Goal: Information Seeking & Learning: Learn about a topic

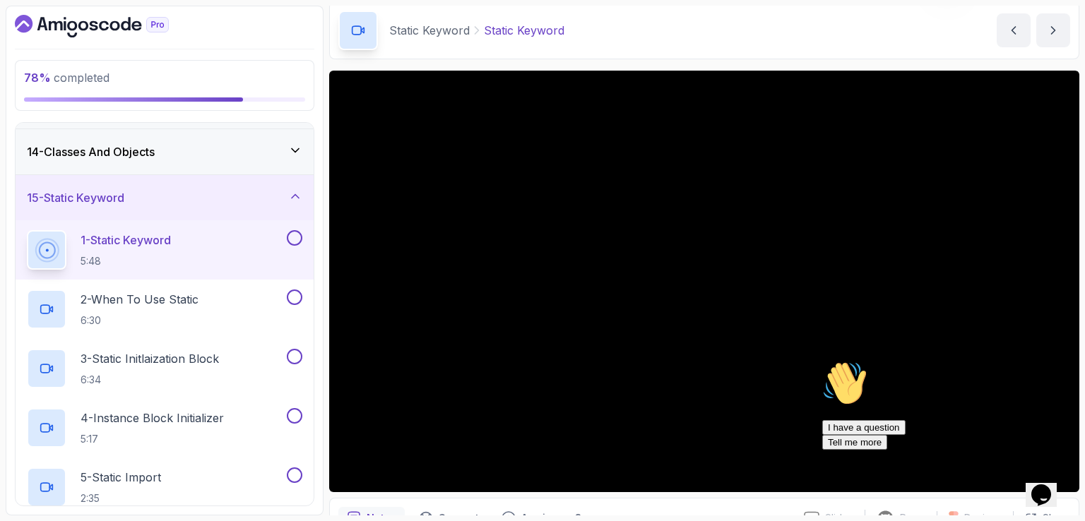
scroll to position [71, 0]
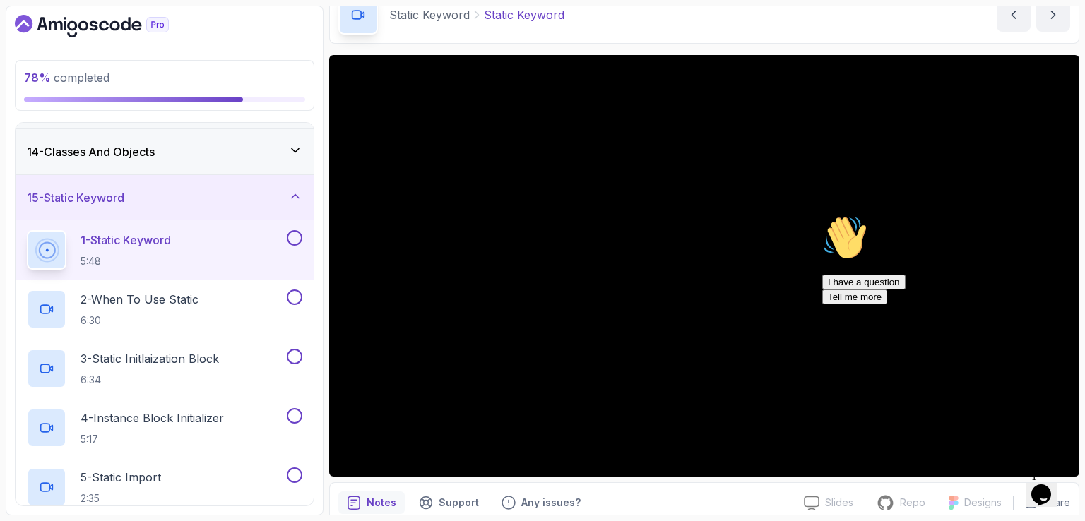
click at [822, 215] on icon "Chat attention grabber" at bounding box center [822, 215] width 0 height 0
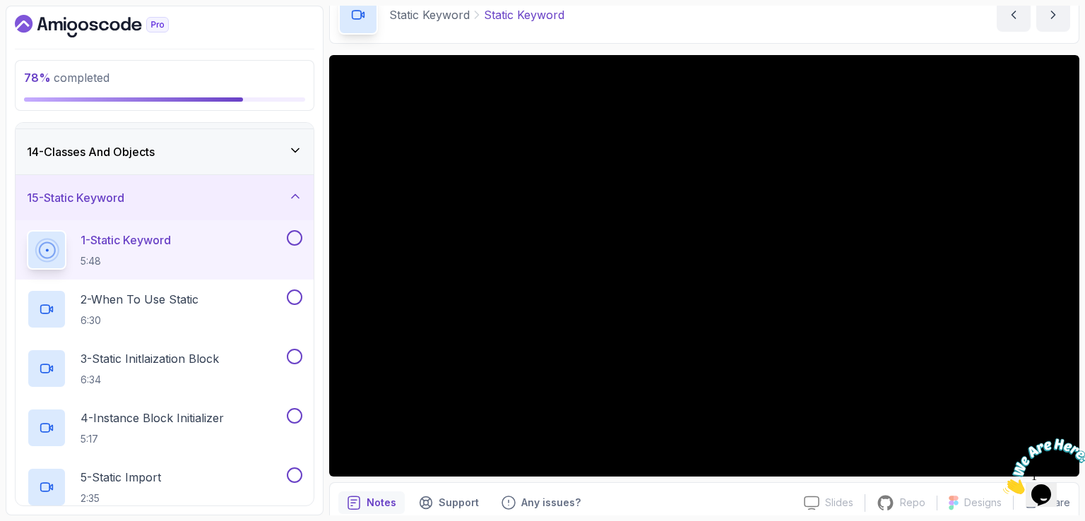
scroll to position [130, 0]
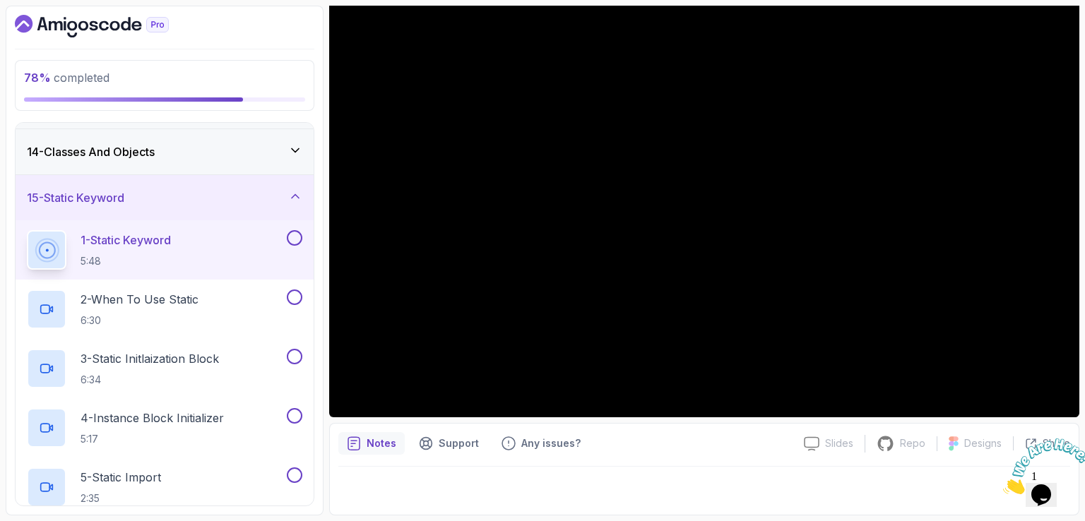
click at [1003, 485] on icon "Close" at bounding box center [1003, 491] width 0 height 12
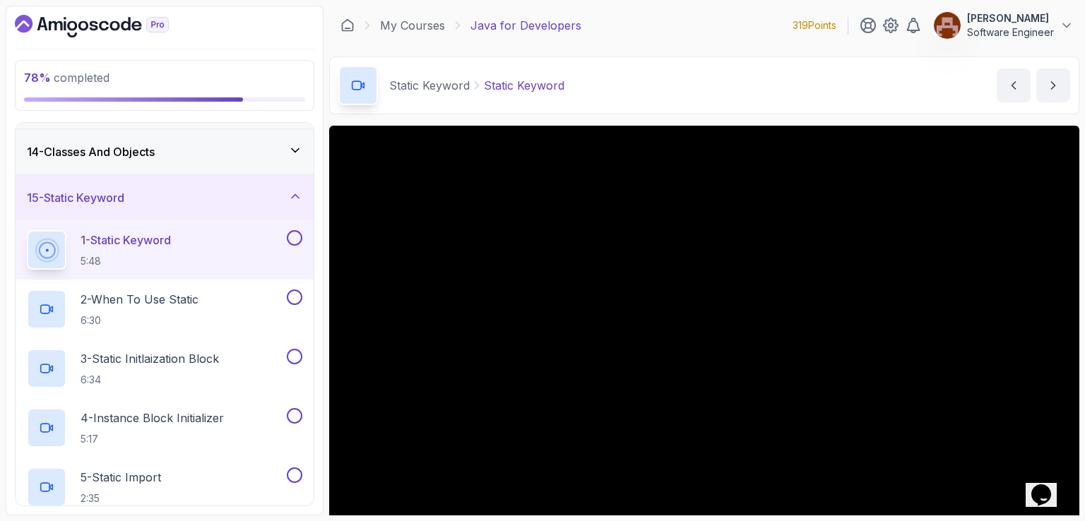
scroll to position [71, 0]
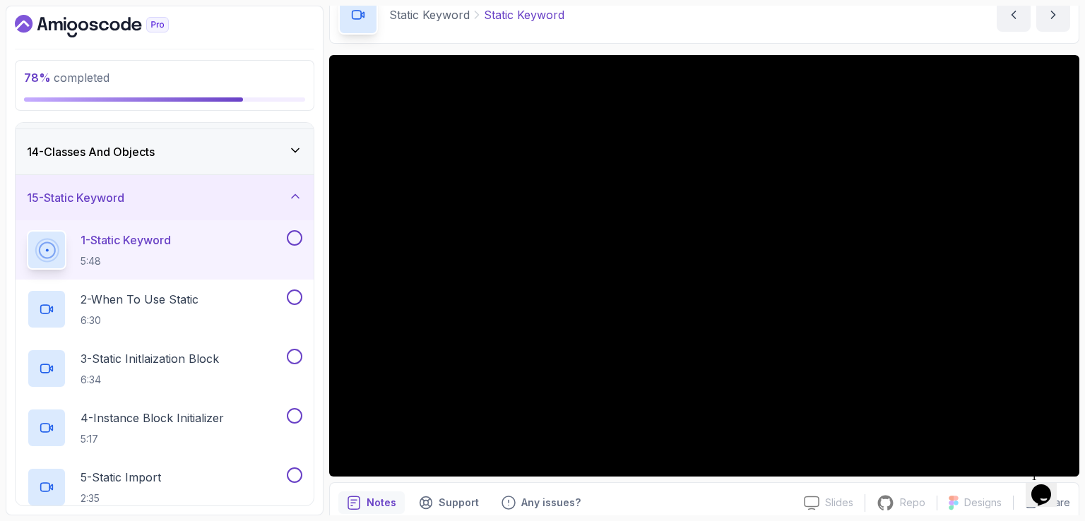
click at [788, 12] on div "Static Keyword Static Keyword Static Keyword by [PERSON_NAME]" at bounding box center [704, 15] width 750 height 58
click at [861, 19] on div "Static Keyword Static Keyword Static Keyword by [PERSON_NAME]" at bounding box center [704, 15] width 750 height 58
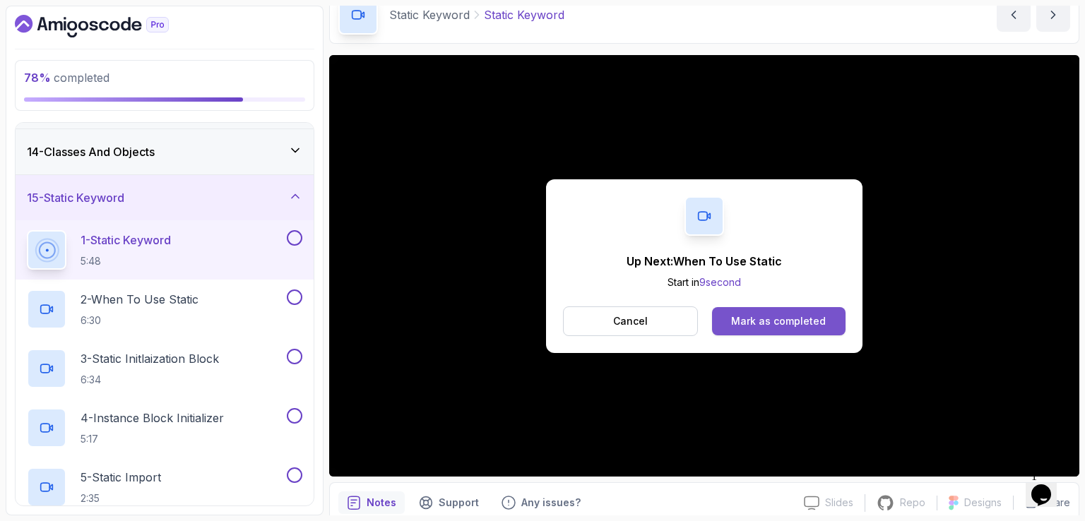
click at [800, 324] on div "Mark as completed" at bounding box center [778, 321] width 95 height 14
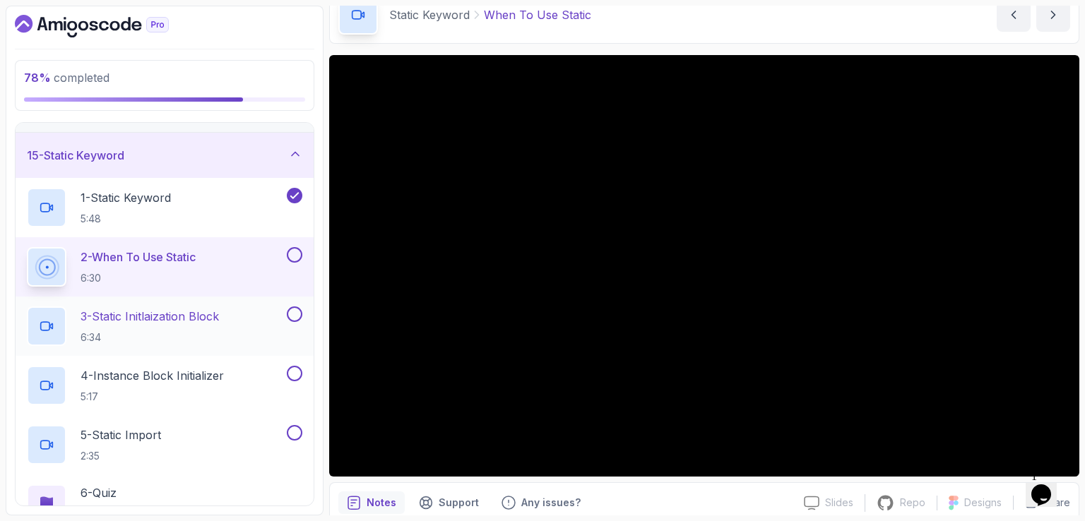
scroll to position [635, 0]
click at [660, 6] on div "Static Keyword When To Use Static When To Use Static by [PERSON_NAME]" at bounding box center [704, 15] width 750 height 58
click at [665, 6] on div "Static Keyword When To Use Static When To Use Static by [PERSON_NAME]" at bounding box center [704, 15] width 750 height 58
click at [669, 5] on div "Static Keyword When To Use Static When To Use Static by [PERSON_NAME]" at bounding box center [704, 15] width 750 height 58
click at [658, 4] on section "78 % completed 1 - Intro 2 - Loops 3 - If Statements 4 - Packages 5 - Access Mo…" at bounding box center [542, 260] width 1085 height 521
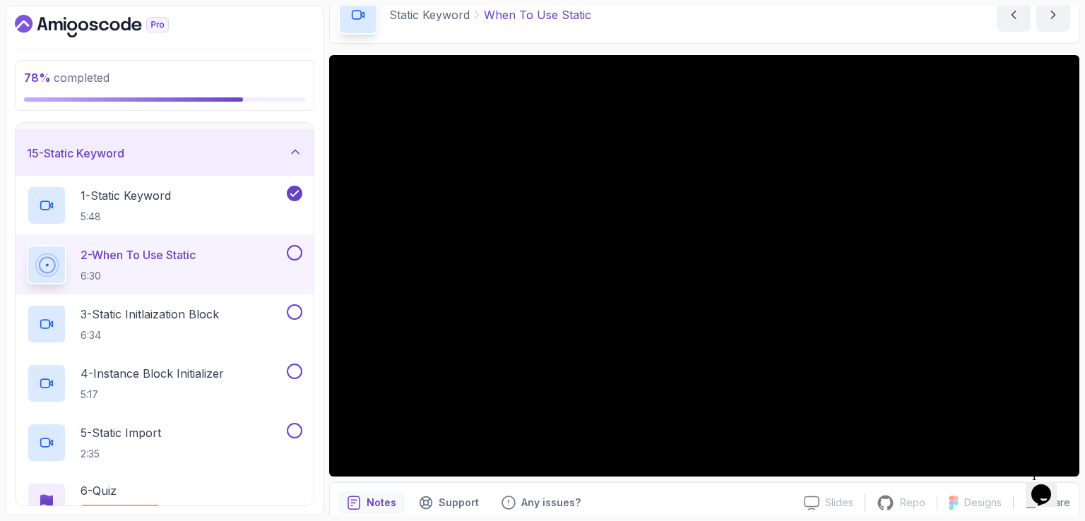
click at [684, 4] on section "78 % completed 1 - Intro 2 - Loops 3 - If Statements 4 - Packages 5 - Access Mo…" at bounding box center [542, 260] width 1085 height 521
click at [689, 4] on section "78 % completed 1 - Intro 2 - Loops 3 - If Statements 4 - Packages 5 - Access Mo…" at bounding box center [542, 260] width 1085 height 521
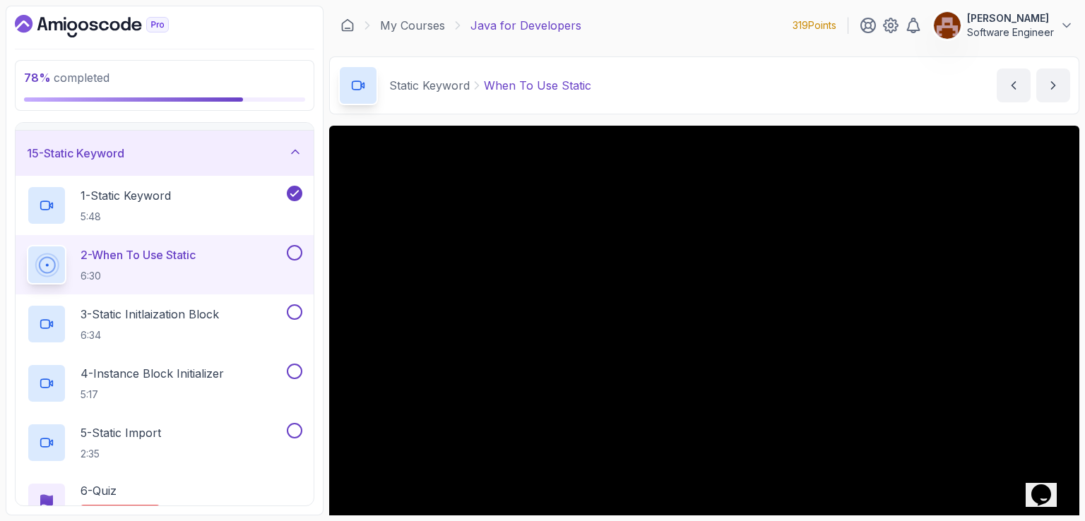
scroll to position [71, 0]
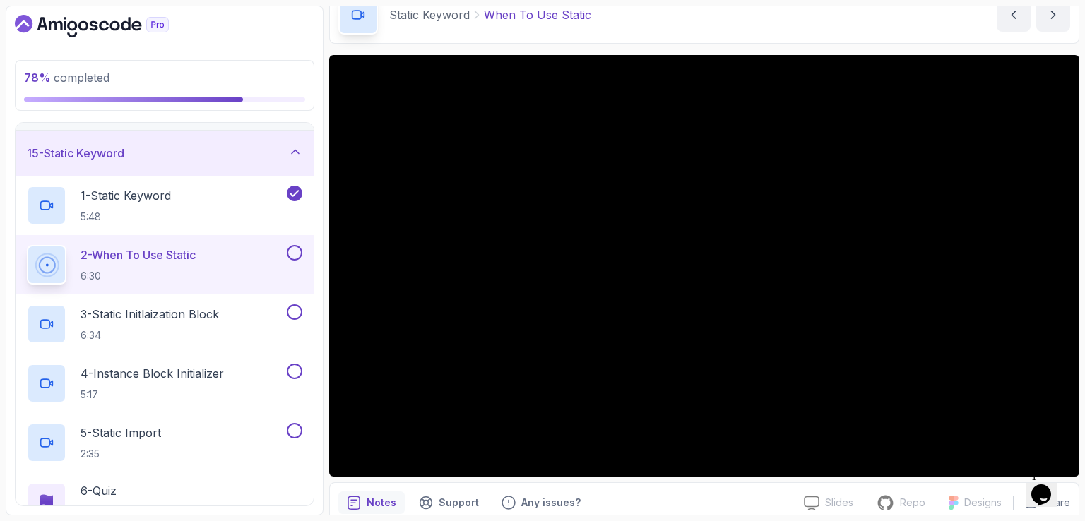
click at [714, 22] on div "Static Keyword When To Use Static When To Use Static by [PERSON_NAME]" at bounding box center [704, 15] width 750 height 58
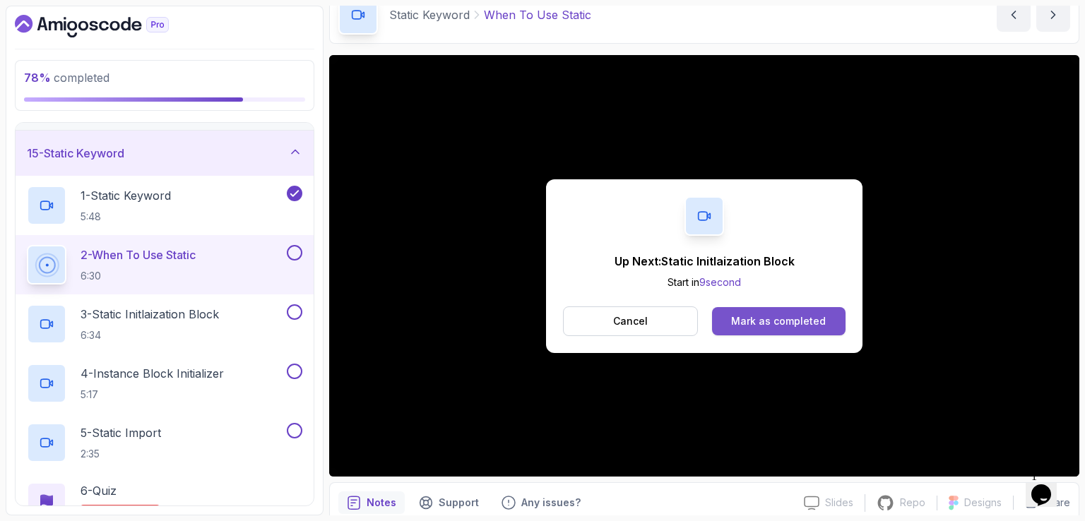
click at [812, 331] on button "Mark as completed" at bounding box center [779, 321] width 134 height 28
